Goal: Use online tool/utility: Utilize a website feature to perform a specific function

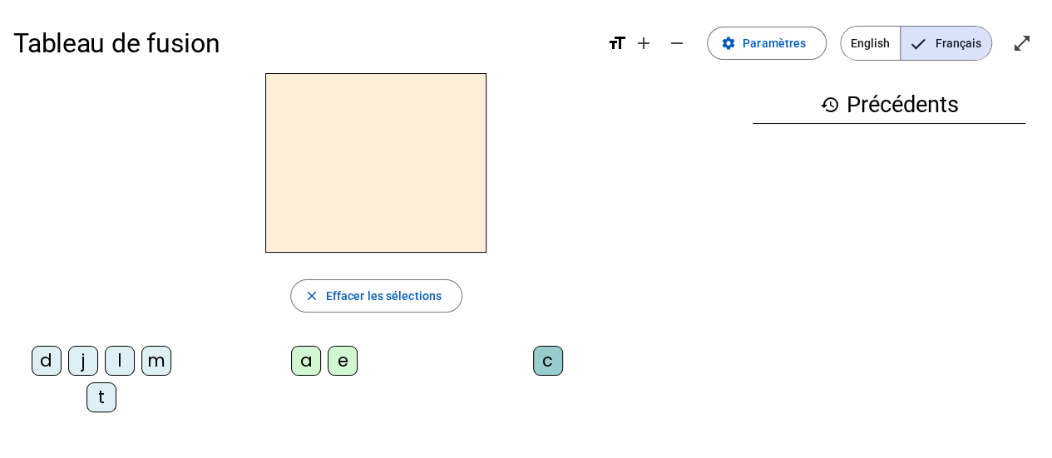
click at [105, 393] on div "t" at bounding box center [101, 398] width 30 height 30
click at [302, 362] on div "a" at bounding box center [306, 361] width 30 height 30
click at [554, 358] on div "c" at bounding box center [548, 361] width 30 height 30
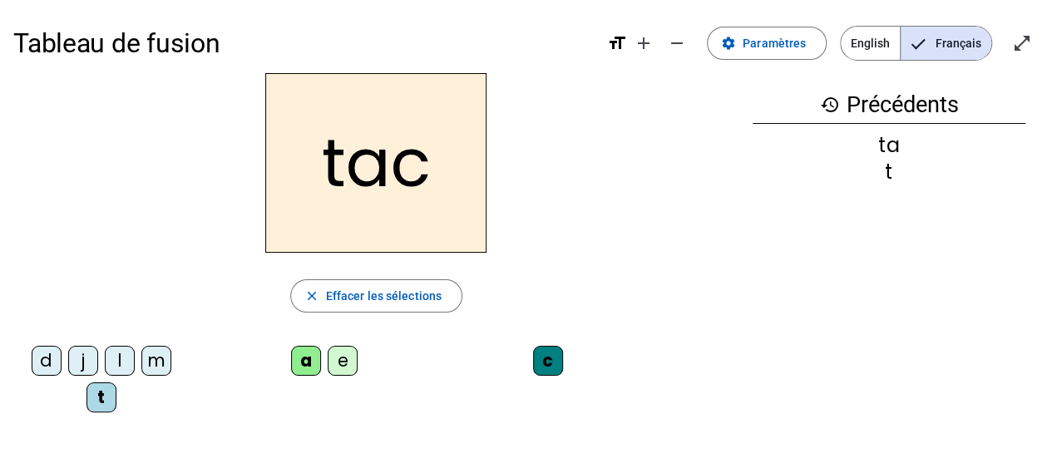
click at [542, 363] on div "c" at bounding box center [548, 361] width 30 height 30
click at [763, 42] on span "Paramètres" at bounding box center [774, 43] width 63 height 20
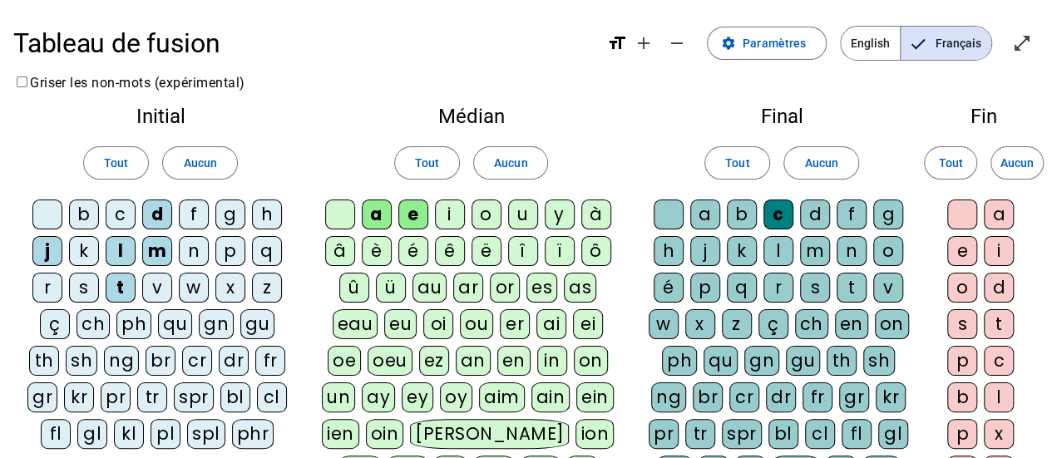
click at [668, 219] on div at bounding box center [669, 215] width 30 height 30
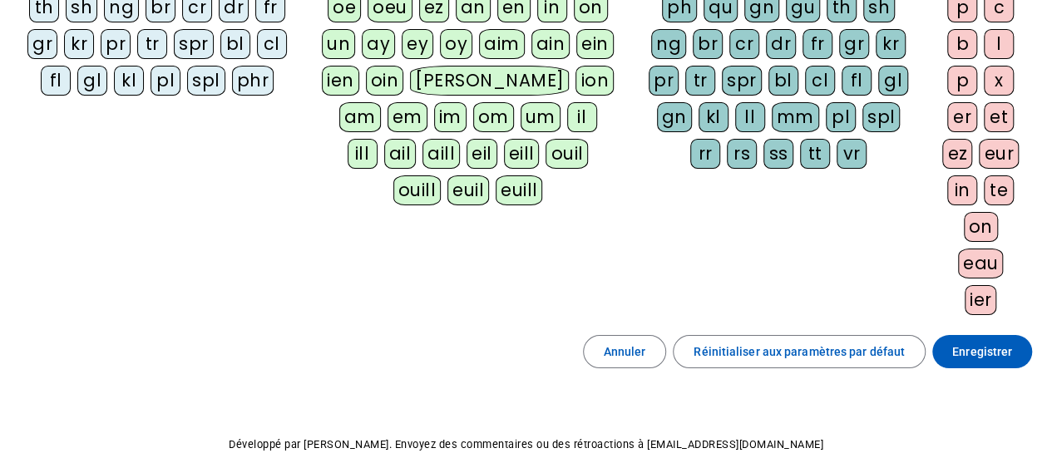
scroll to position [430, 0]
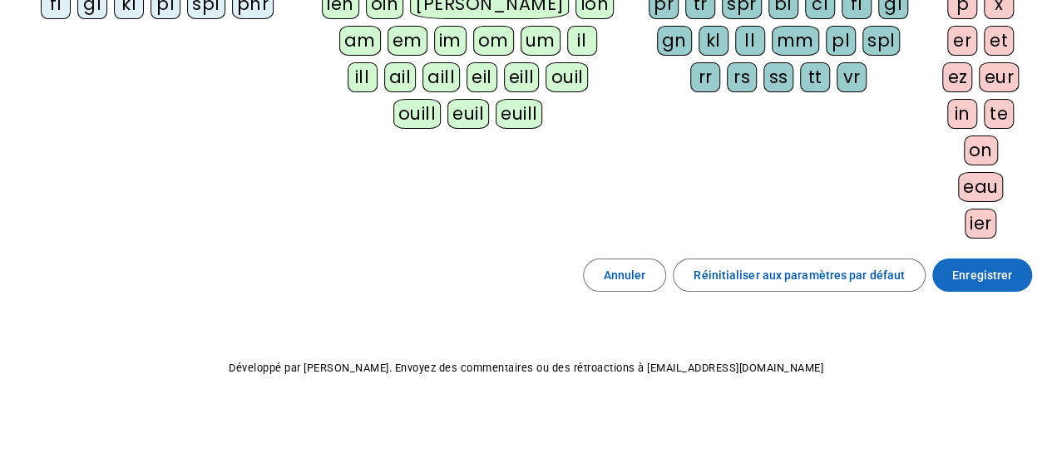
click at [980, 265] on span "Enregistrer" at bounding box center [982, 275] width 60 height 20
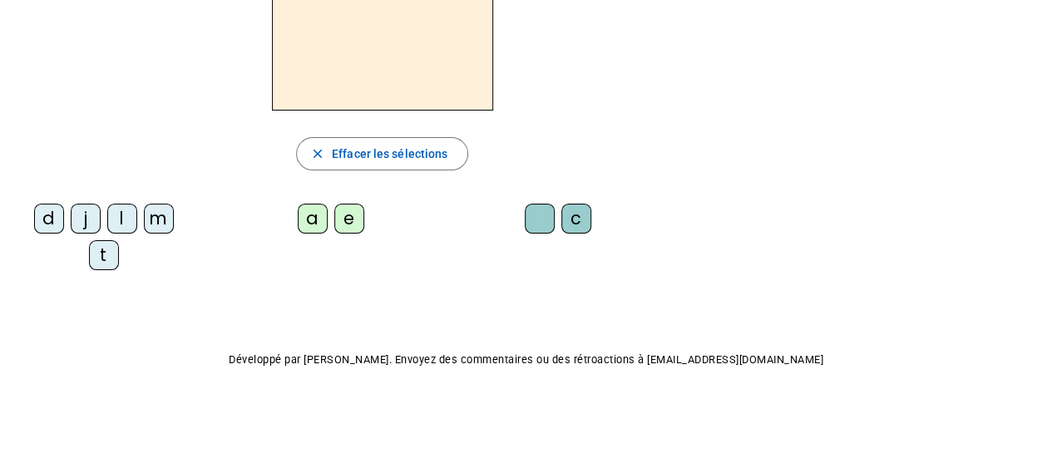
scroll to position [140, 0]
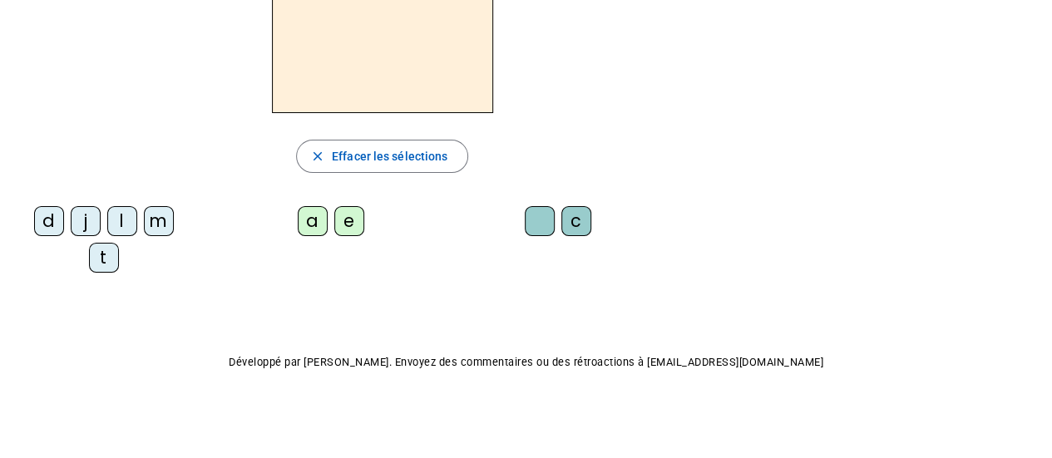
click at [528, 220] on div at bounding box center [540, 221] width 30 height 30
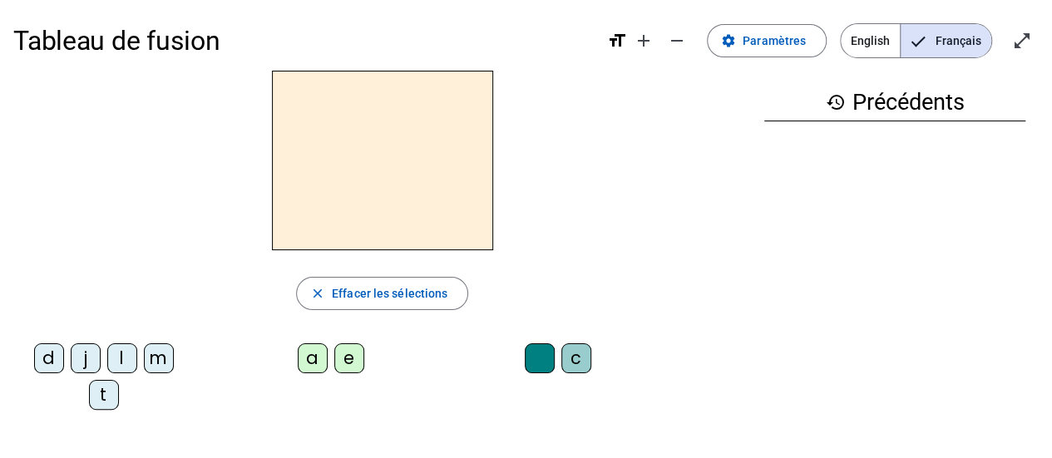
scroll to position [0, 0]
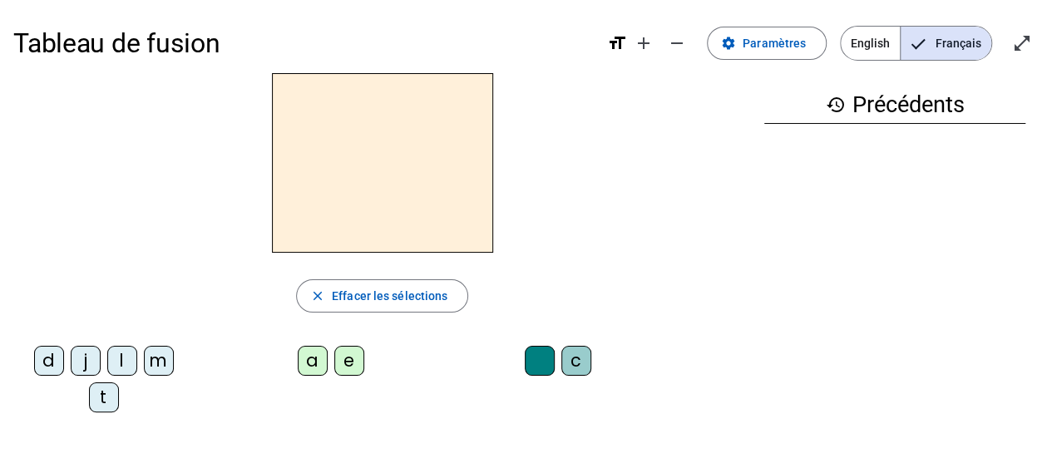
click at [112, 390] on div "t" at bounding box center [104, 398] width 30 height 30
click at [313, 357] on div "a" at bounding box center [313, 361] width 30 height 30
click at [585, 355] on div "c" at bounding box center [576, 361] width 30 height 30
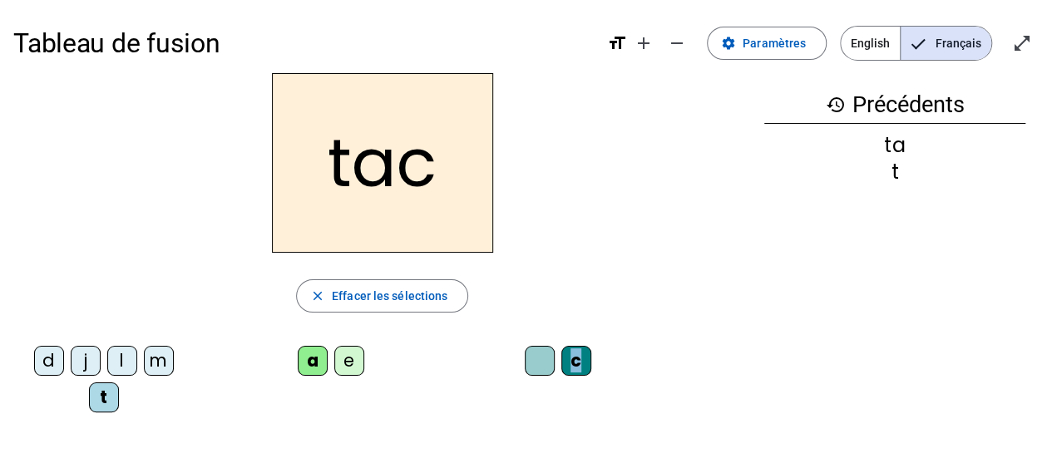
drag, startPoint x: 585, startPoint y: 355, endPoint x: 529, endPoint y: 358, distance: 55.8
click at [529, 358] on div "c" at bounding box center [561, 364] width 174 height 37
click at [542, 357] on div at bounding box center [540, 361] width 30 height 30
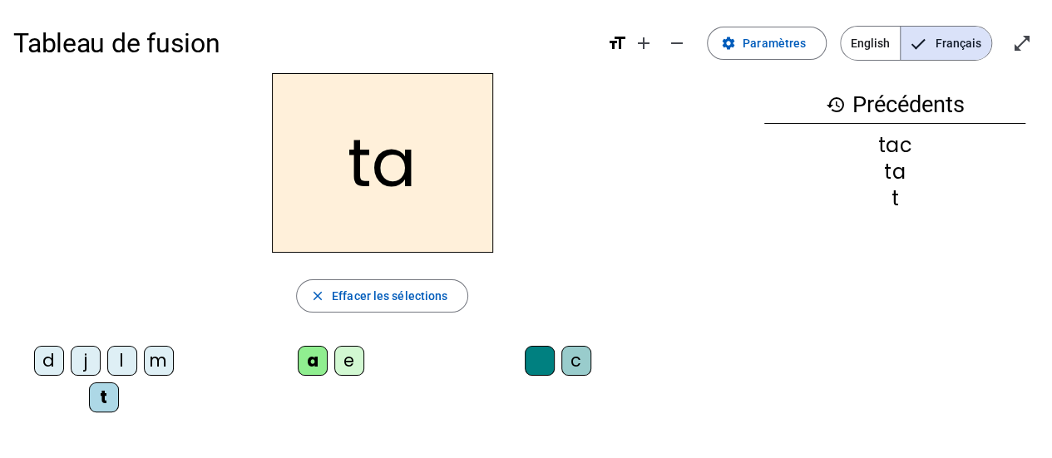
click at [339, 363] on div "e" at bounding box center [349, 361] width 30 height 30
click at [82, 368] on div "j" at bounding box center [86, 361] width 30 height 30
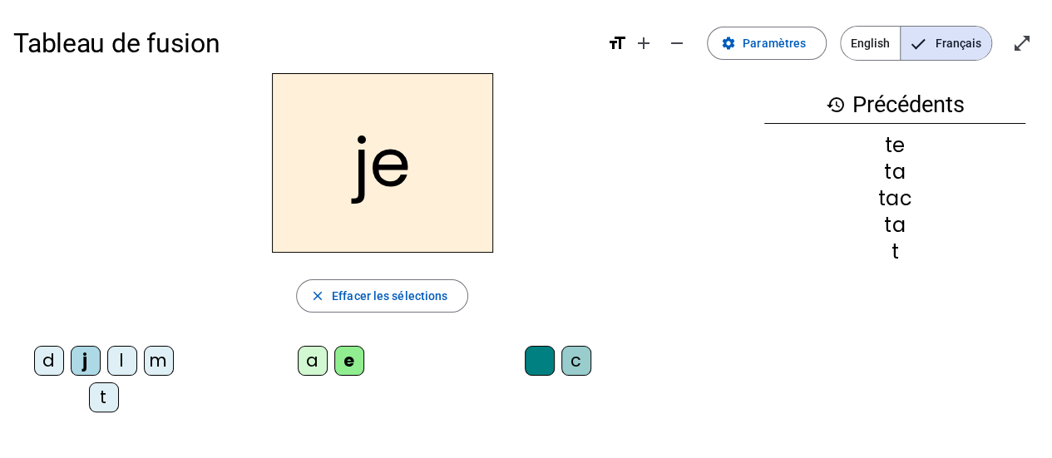
click at [48, 357] on div "d" at bounding box center [49, 361] width 30 height 30
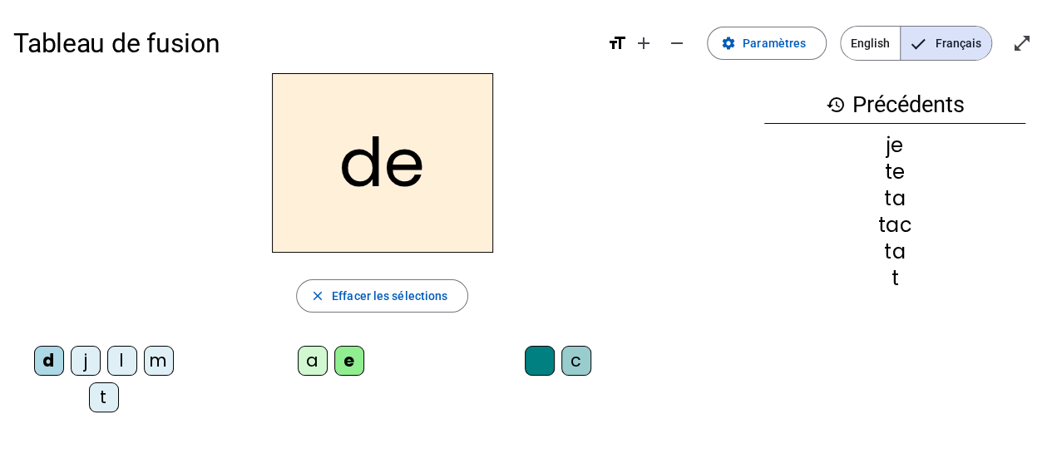
click at [157, 362] on div "m" at bounding box center [159, 361] width 30 height 30
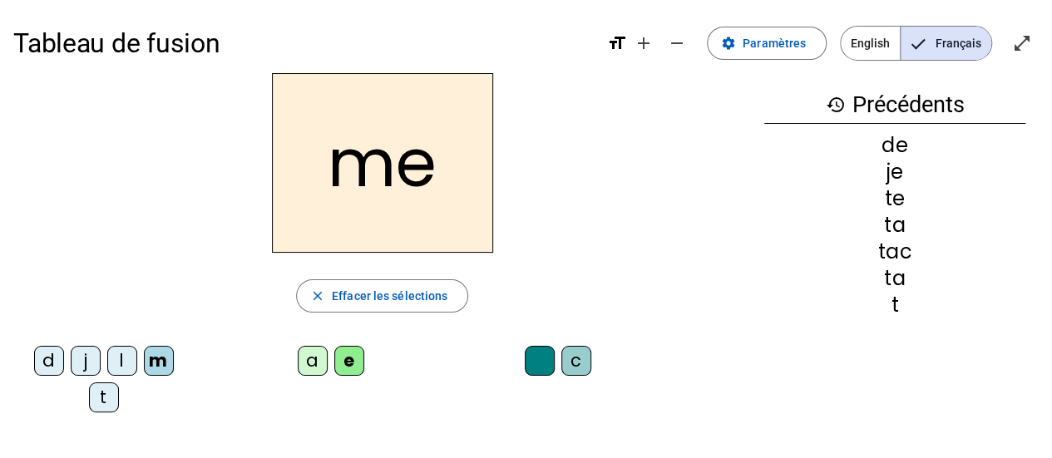
click at [307, 368] on div "a" at bounding box center [313, 361] width 30 height 30
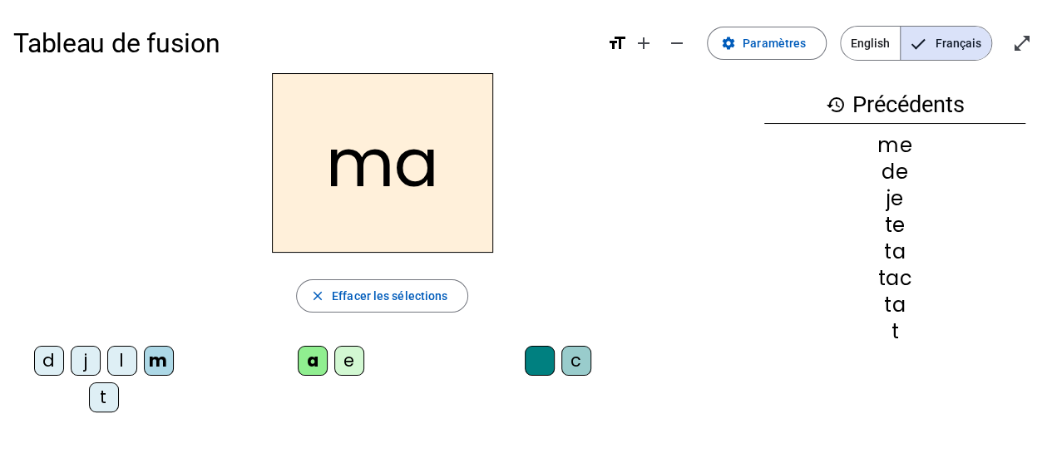
click at [116, 353] on div "l" at bounding box center [122, 361] width 30 height 30
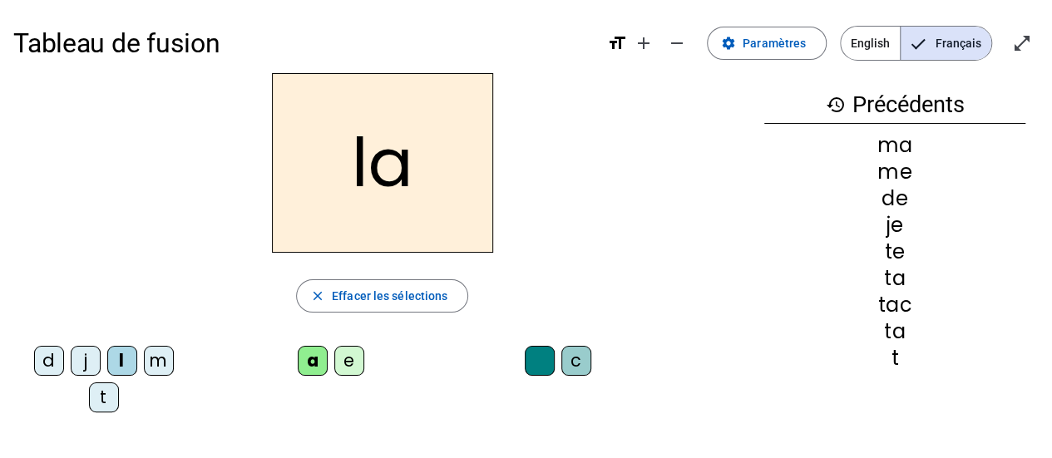
click at [567, 363] on div "c" at bounding box center [576, 361] width 30 height 30
